Goal: Information Seeking & Learning: Learn about a topic

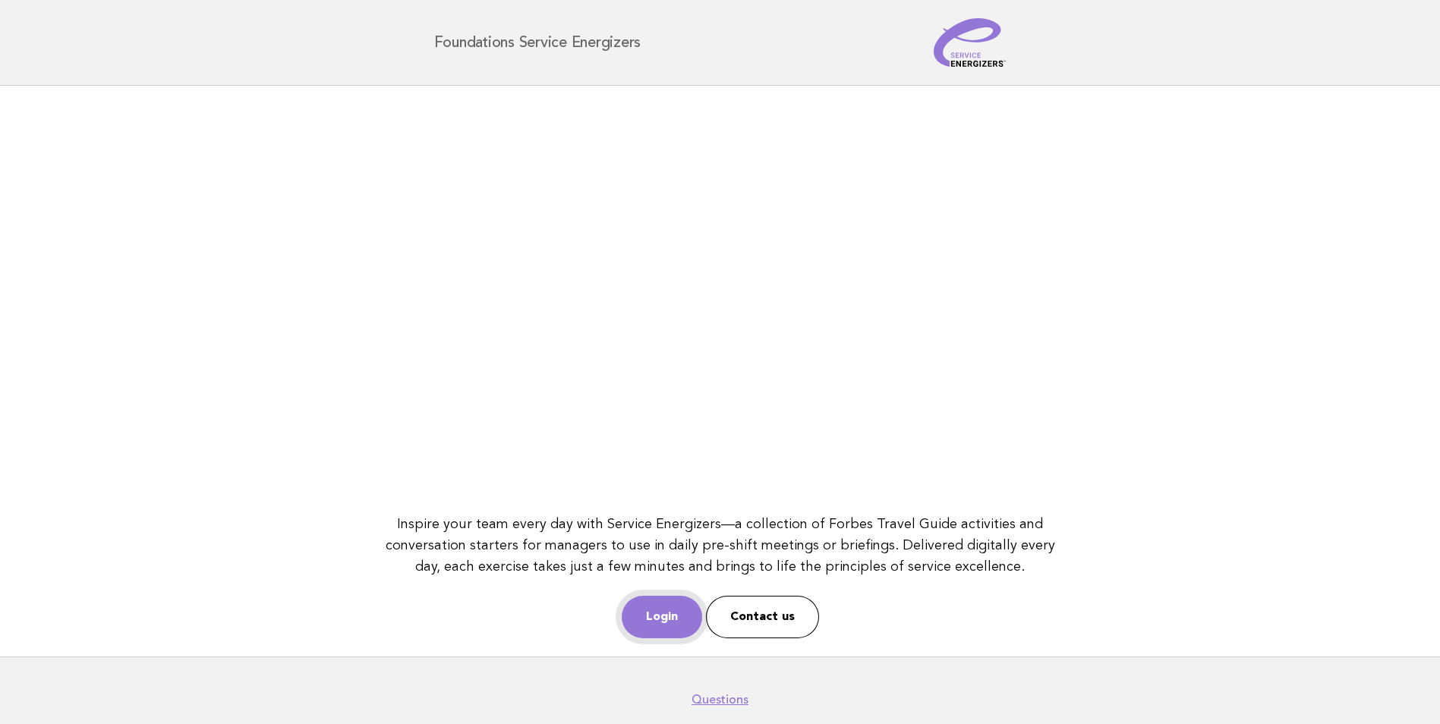
click at [676, 617] on link "Login" at bounding box center [662, 617] width 80 height 42
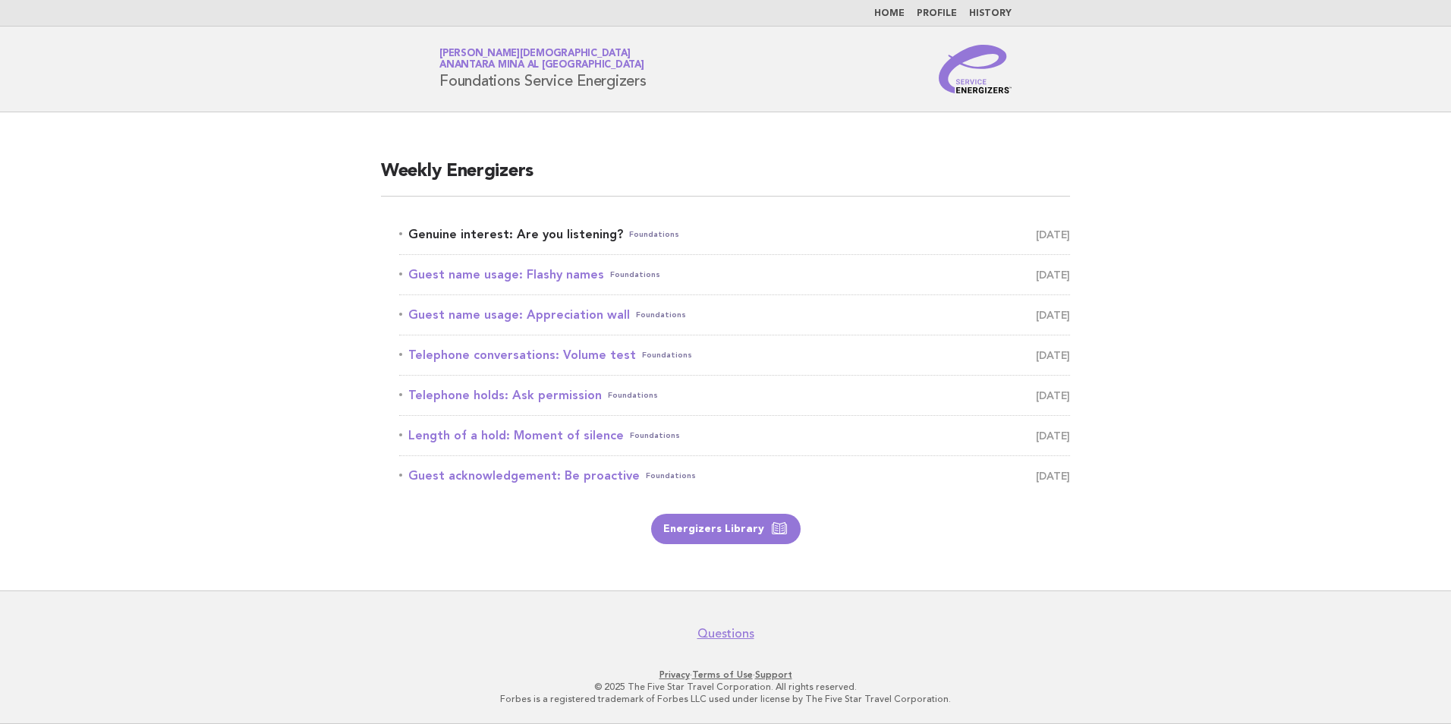
click at [527, 234] on link "Genuine interest: Are you listening? Foundations August 16" at bounding box center [734, 234] width 671 height 21
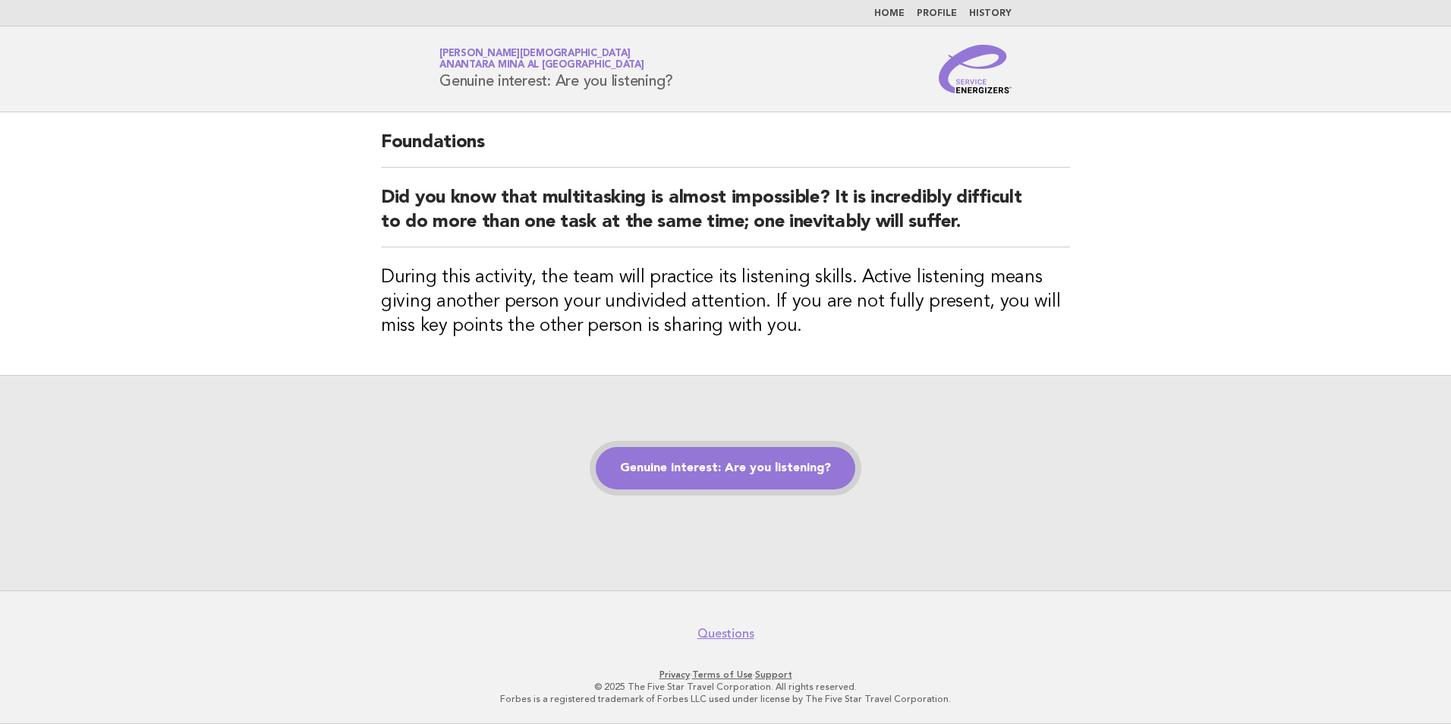
click at [677, 479] on link "Genuine interest: Are you listening?" at bounding box center [726, 468] width 260 height 42
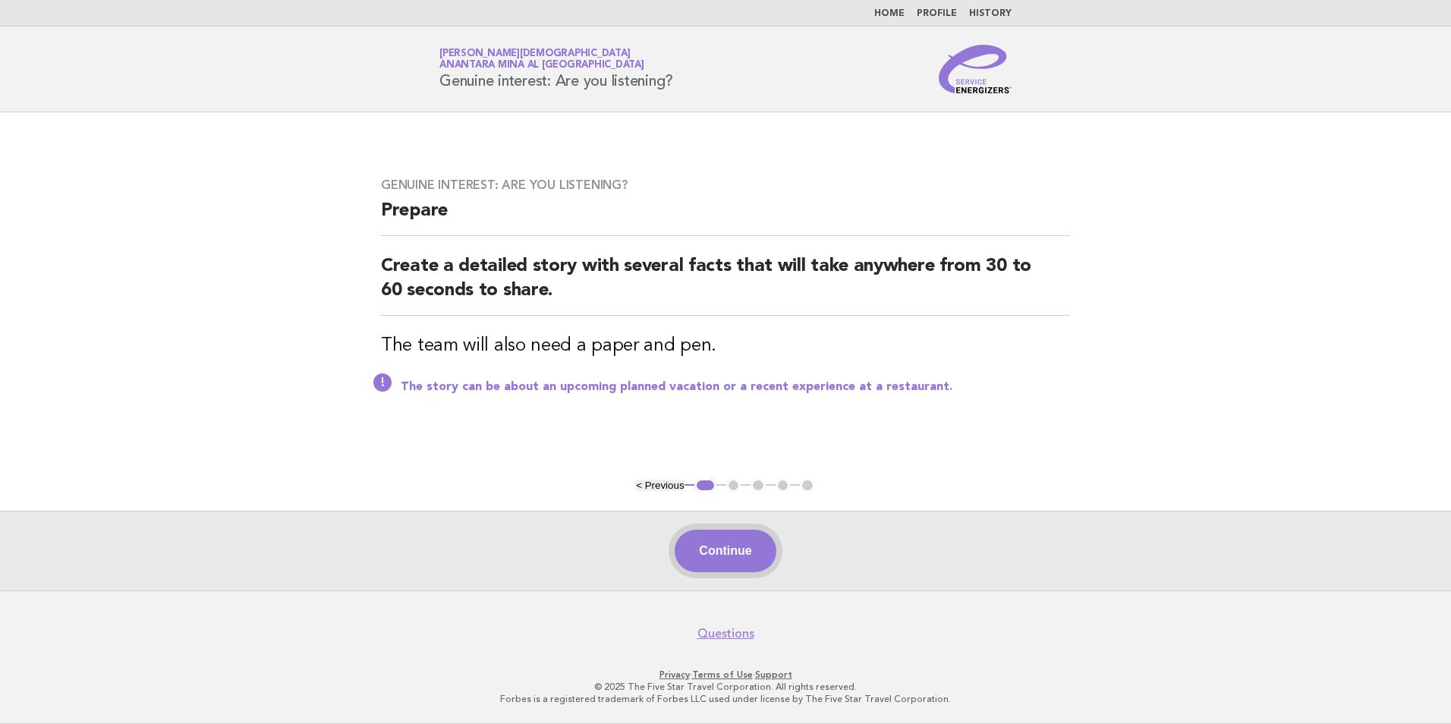
click at [724, 549] on button "Continue" at bounding box center [725, 551] width 101 height 42
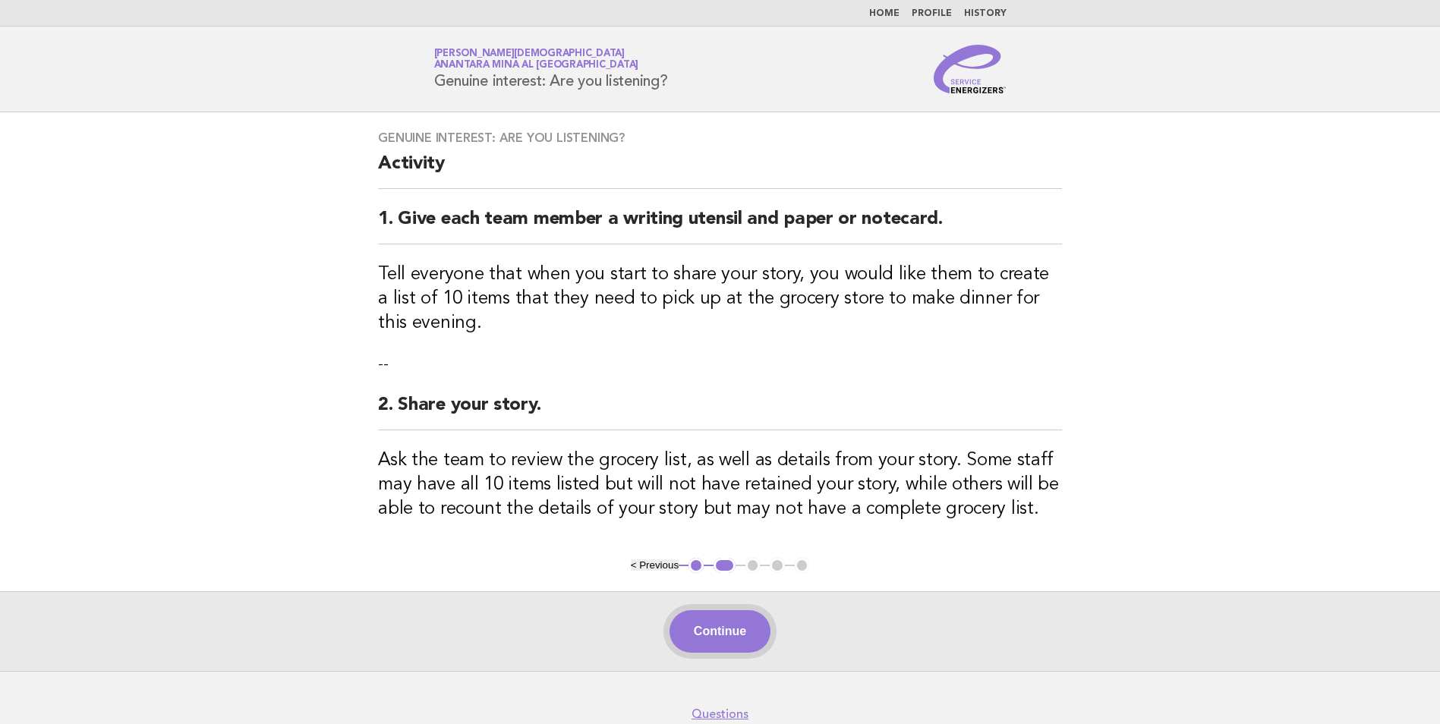
click at [725, 643] on button "Continue" at bounding box center [719, 631] width 101 height 42
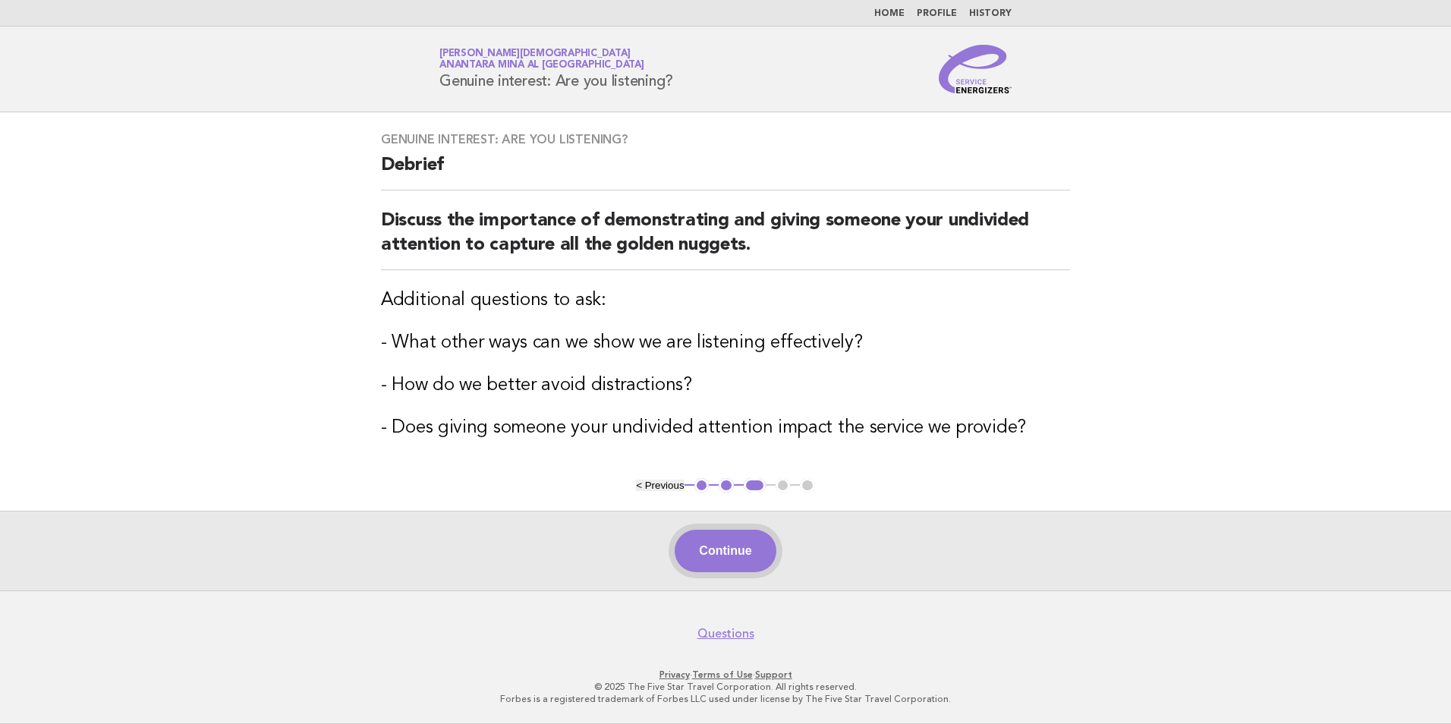
click at [722, 556] on button "Continue" at bounding box center [725, 551] width 101 height 42
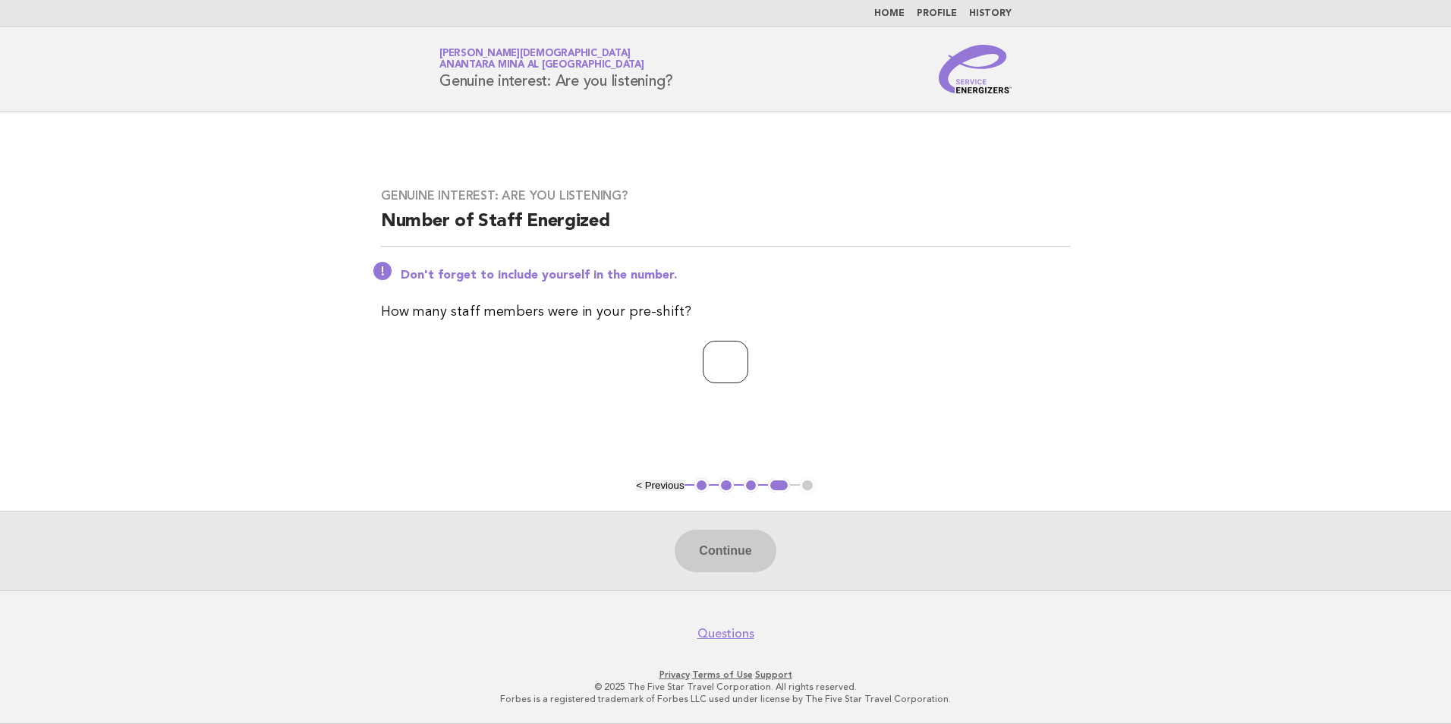
click at [728, 357] on input "number" at bounding box center [726, 362] width 46 height 42
type input "*"
click at [719, 548] on button "Continue" at bounding box center [725, 551] width 101 height 42
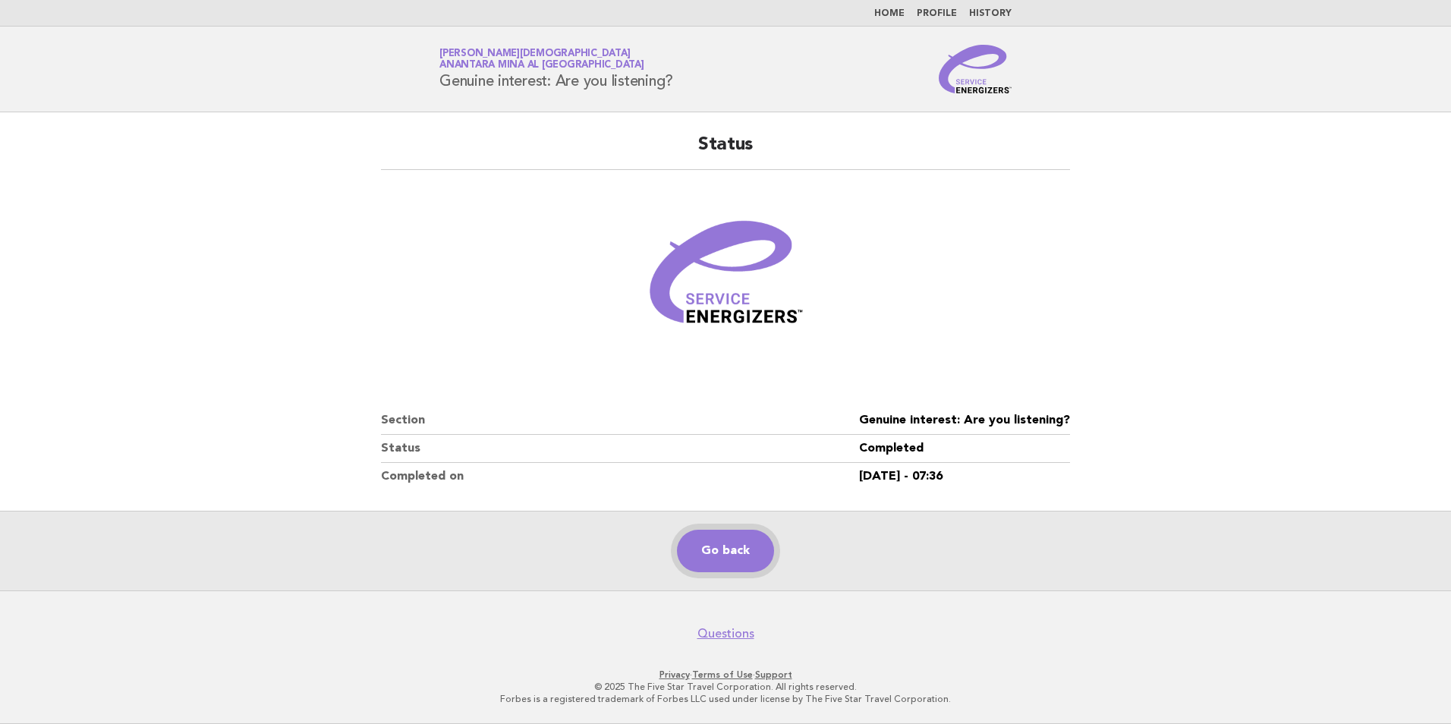
click at [724, 546] on link "Go back" at bounding box center [725, 551] width 97 height 42
